Goal: Task Accomplishment & Management: Use online tool/utility

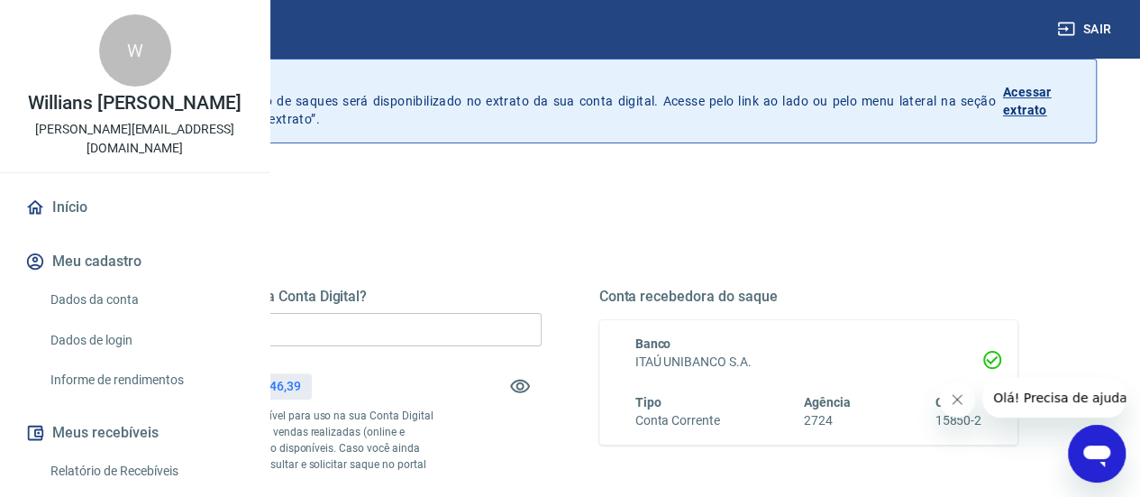
scroll to position [180, 0]
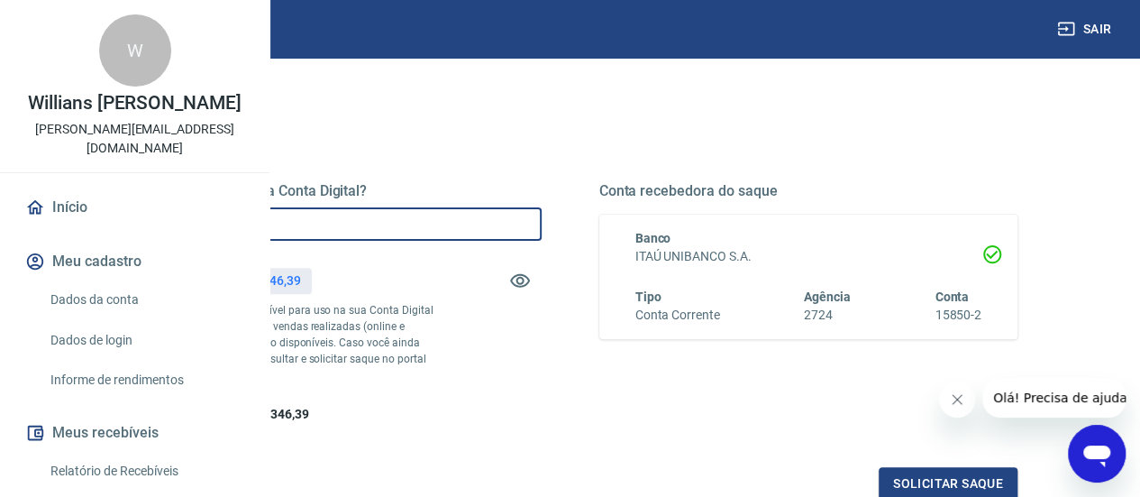
click at [446, 223] on input "R$ 0,00" at bounding box center [332, 223] width 419 height 33
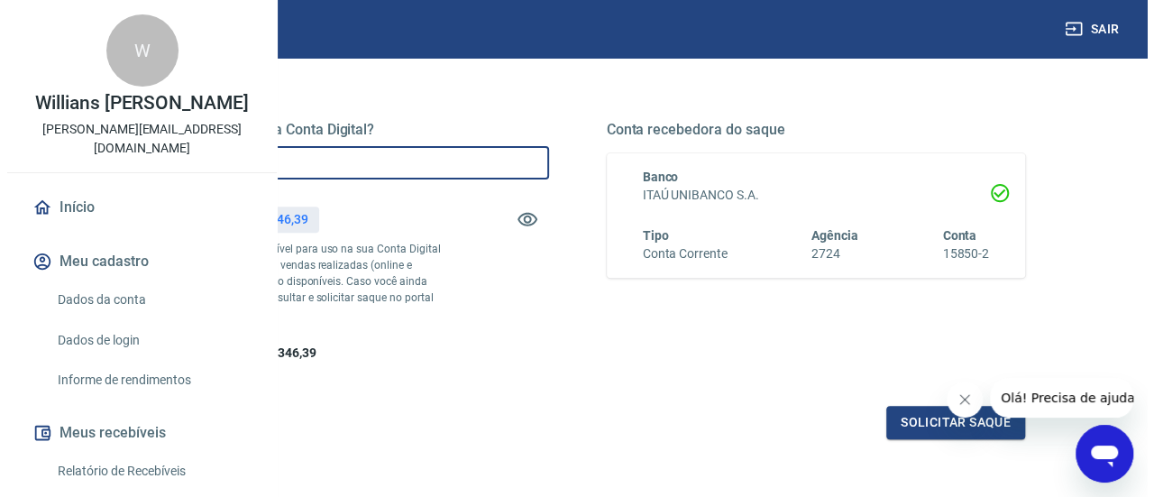
scroll to position [270, 0]
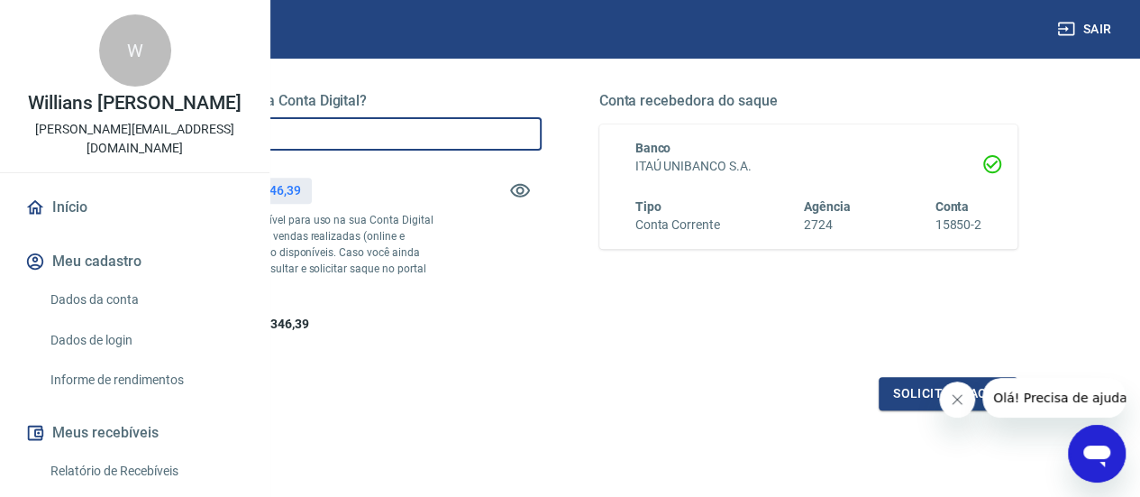
type input "R$ 200.000,00"
click at [960, 404] on icon "Fechar mensagem da empresa" at bounding box center [957, 399] width 14 height 14
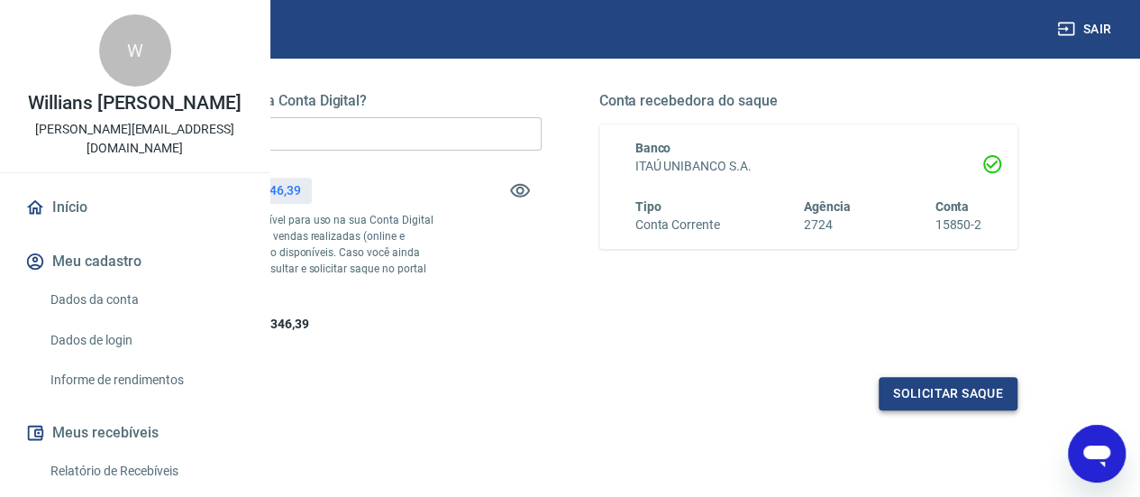
click at [963, 410] on button "Solicitar saque" at bounding box center [948, 393] width 139 height 33
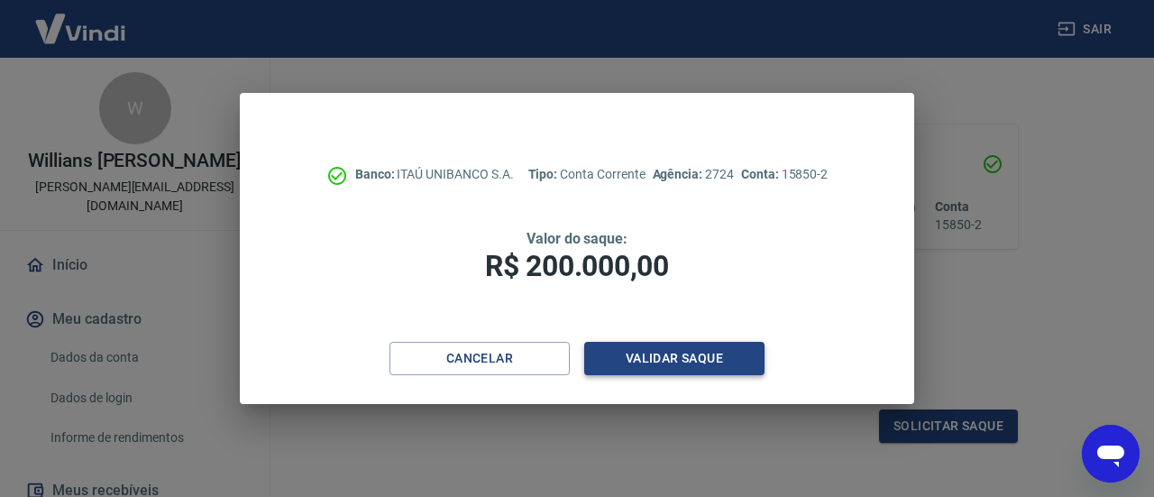
click at [710, 360] on button "Validar saque" at bounding box center [674, 358] width 180 height 33
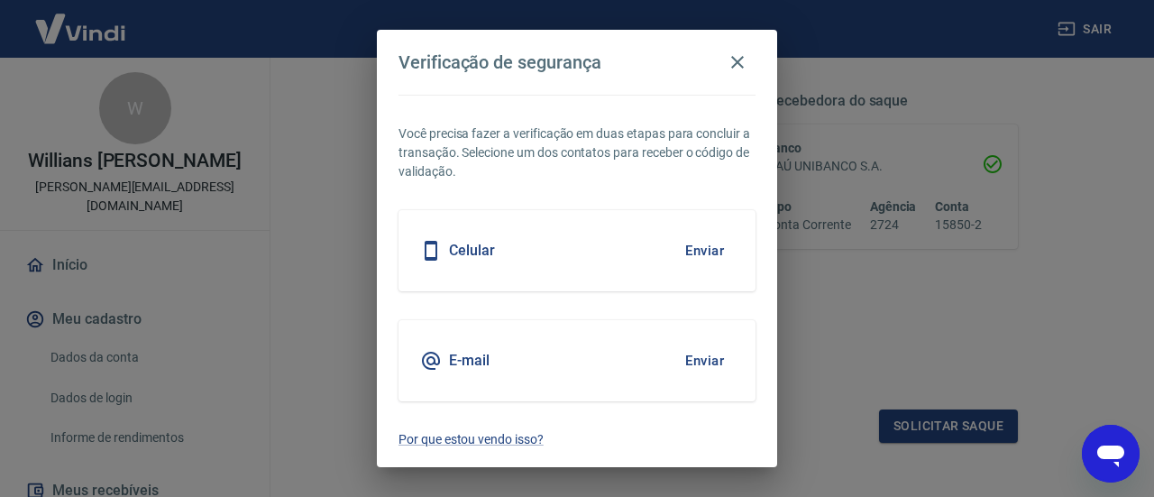
click at [709, 360] on button "Enviar" at bounding box center [704, 361] width 59 height 38
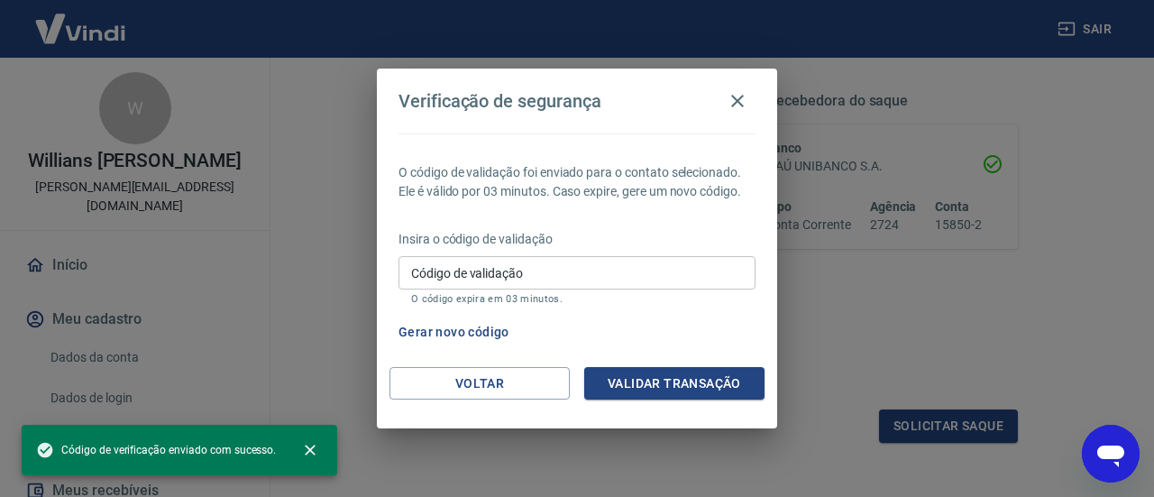
click at [554, 277] on input "Código de validação" at bounding box center [576, 272] width 357 height 33
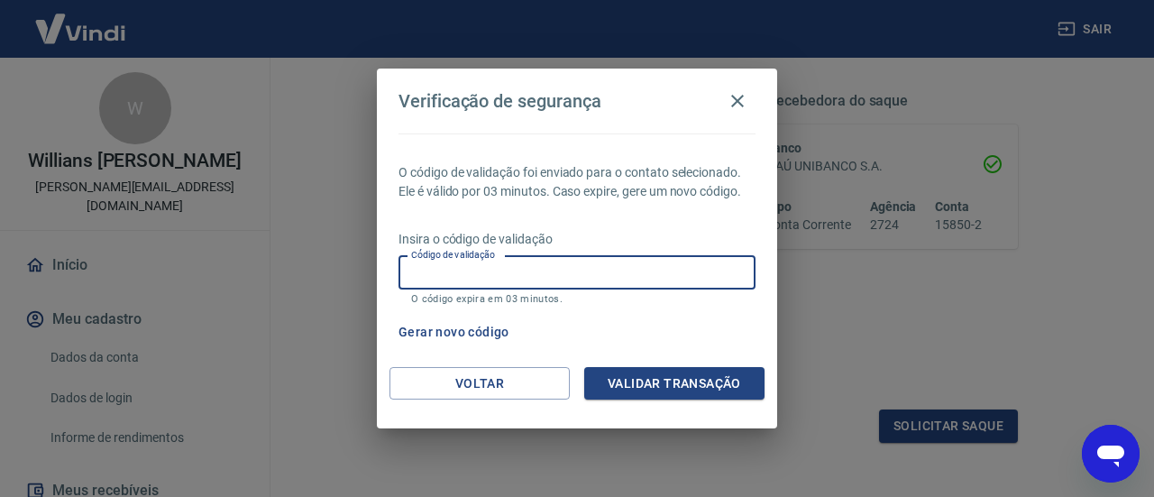
paste input "188832"
type input "188832"
click at [658, 378] on button "Validar transação" at bounding box center [674, 383] width 180 height 33
